Goal: Transaction & Acquisition: Purchase product/service

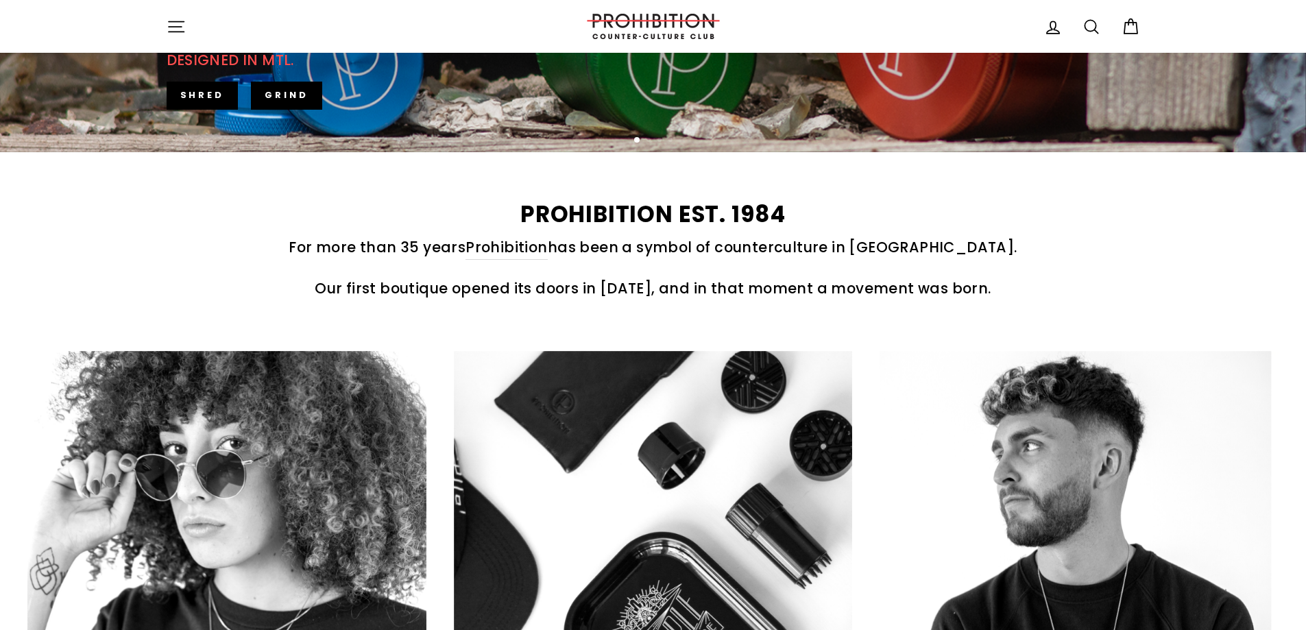
scroll to position [686, 0]
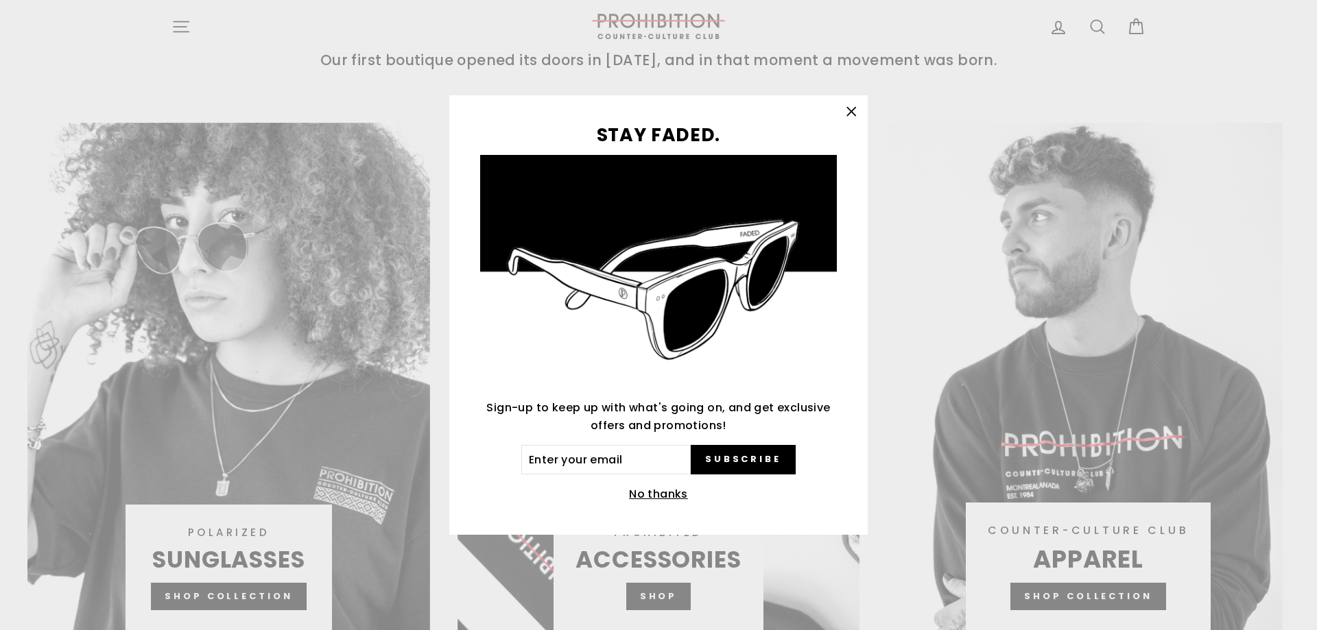
click at [854, 108] on icon "button" at bounding box center [851, 112] width 8 height 8
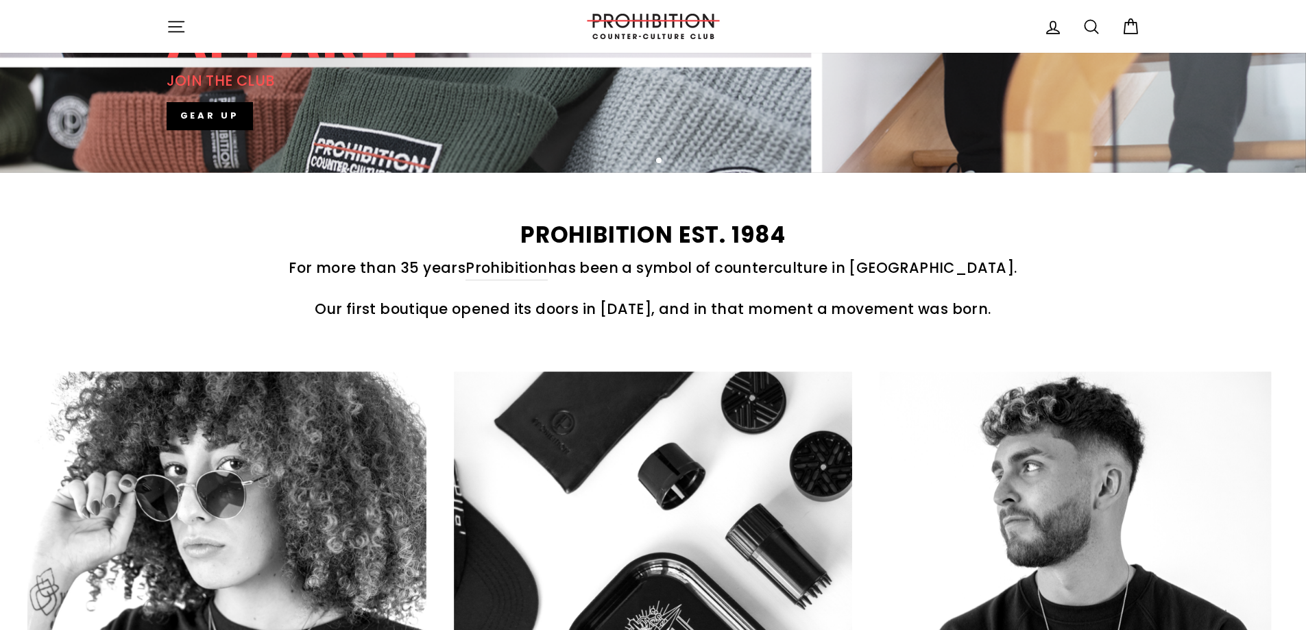
scroll to position [0, 0]
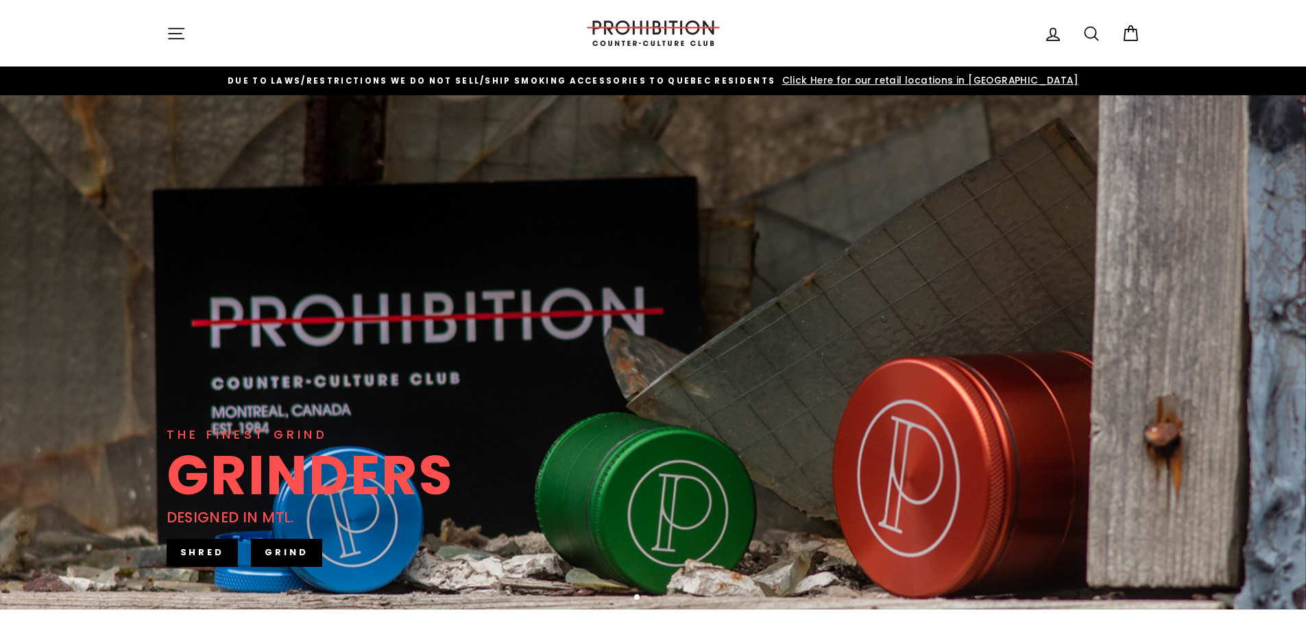
click at [185, 34] on icon "button" at bounding box center [176, 33] width 19 height 19
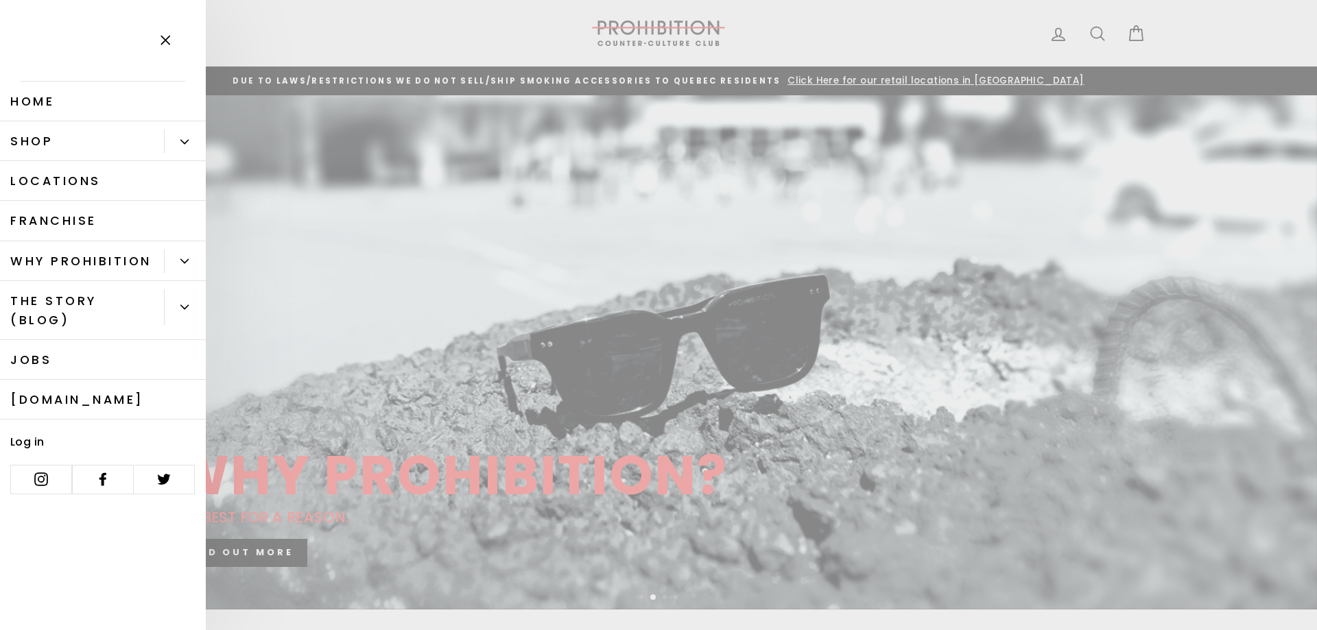
click at [81, 136] on link "Shop" at bounding box center [82, 141] width 164 height 40
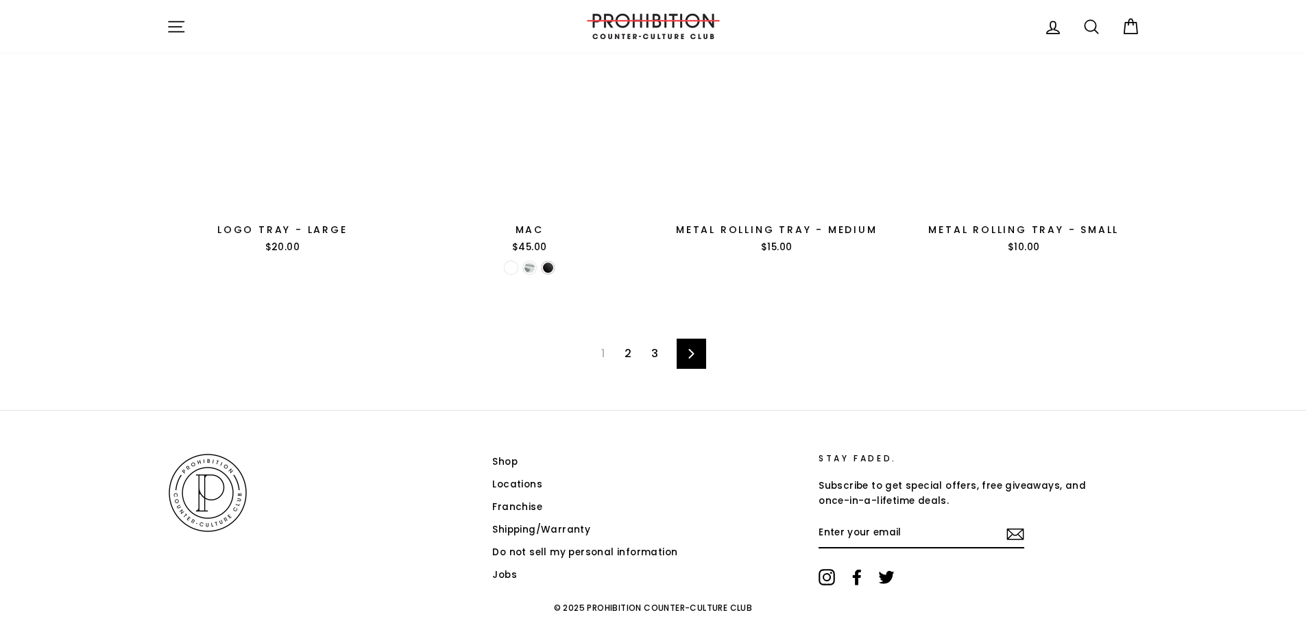
scroll to position [2237, 0]
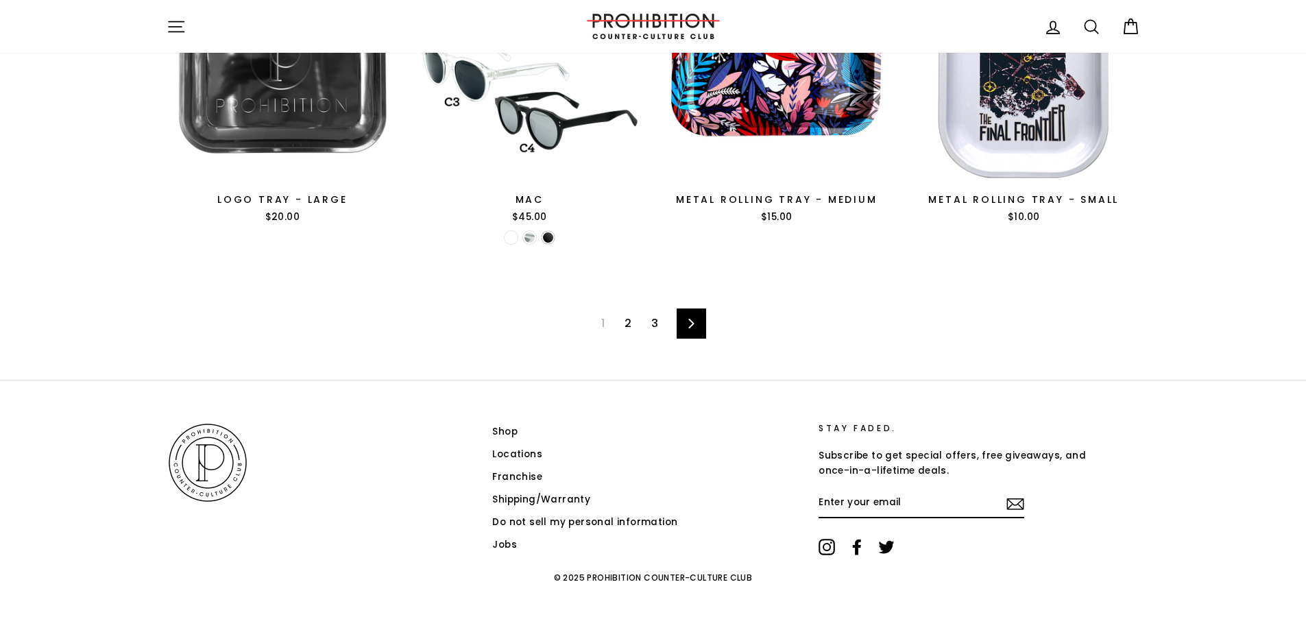
click at [699, 326] on link "Next" at bounding box center [691, 324] width 29 height 30
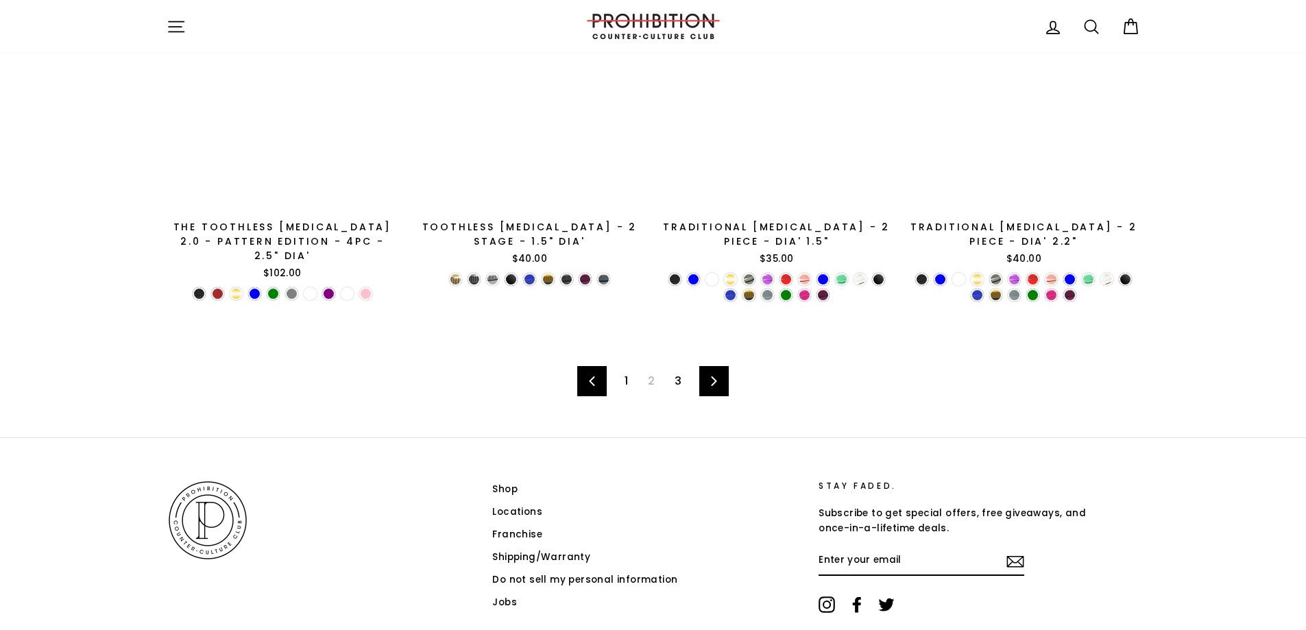
scroll to position [2010, 0]
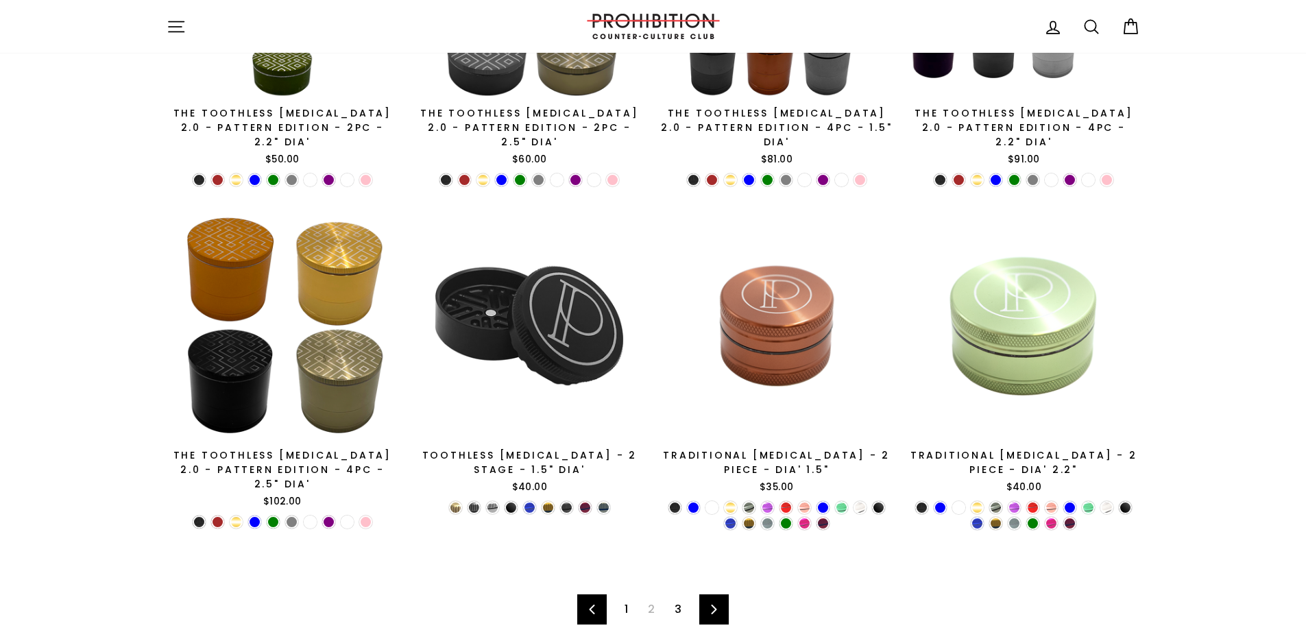
click at [680, 599] on link "3" at bounding box center [678, 610] width 23 height 22
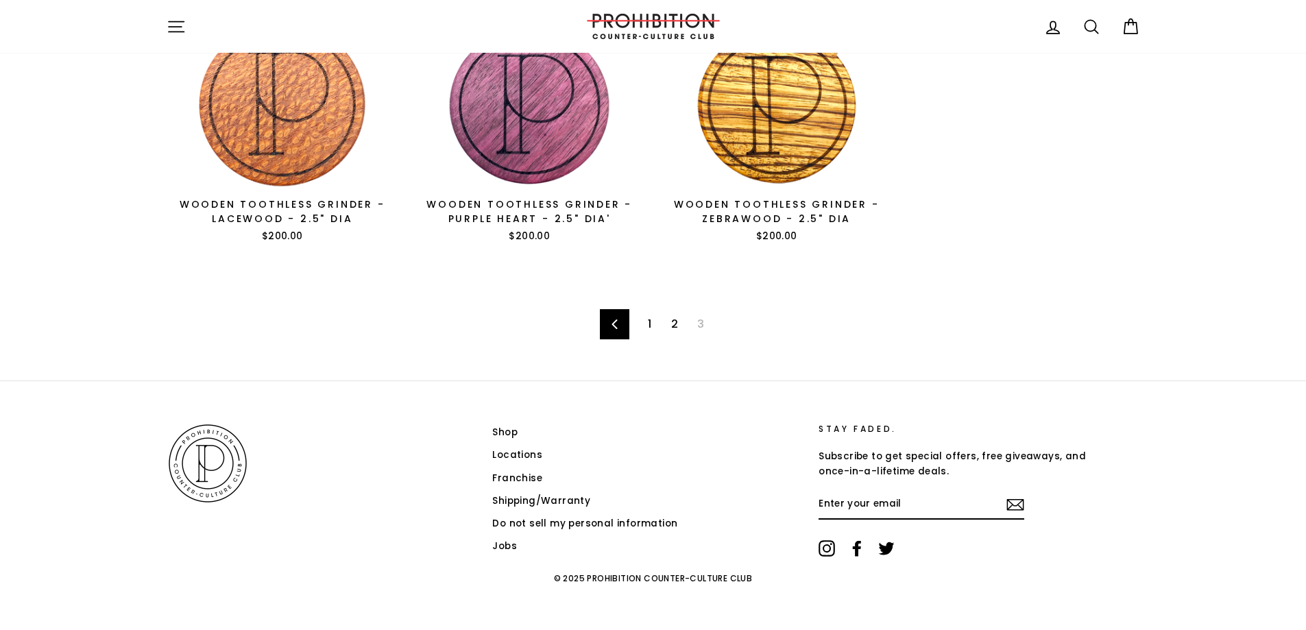
scroll to position [636, 0]
